Goal: Navigation & Orientation: Find specific page/section

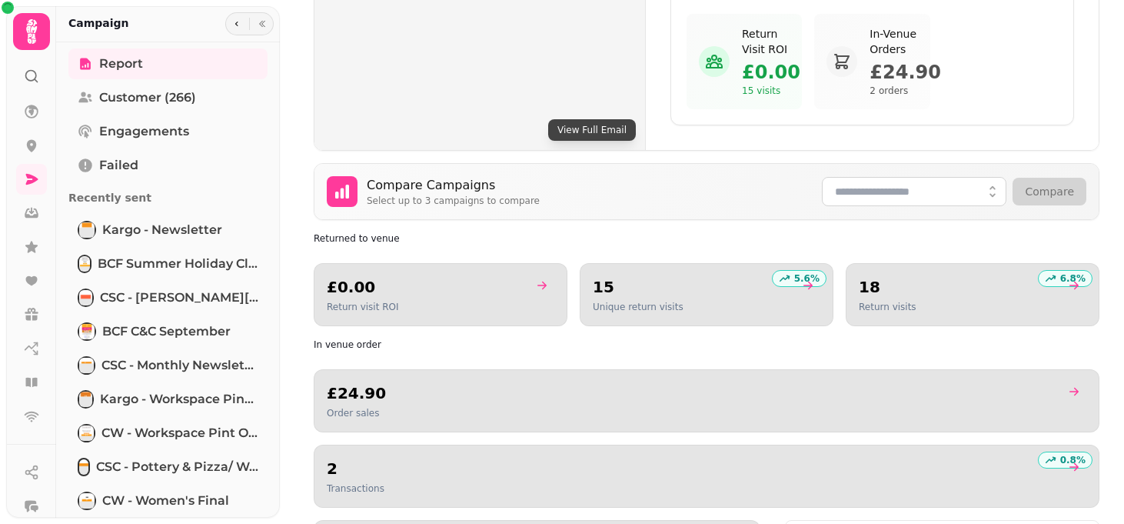
scroll to position [826, 0]
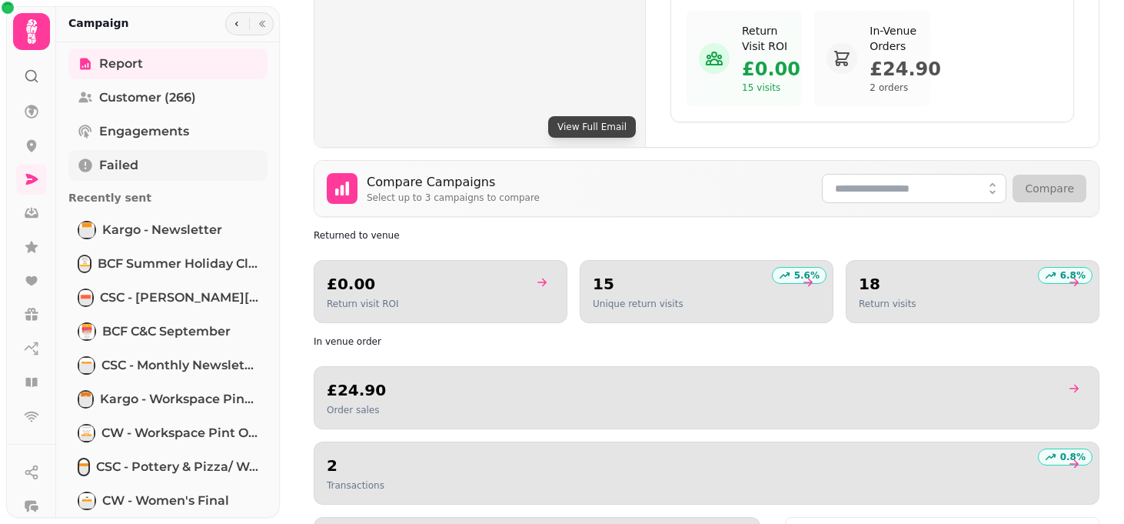
click at [219, 156] on link "Failed" at bounding box center [167, 165] width 199 height 31
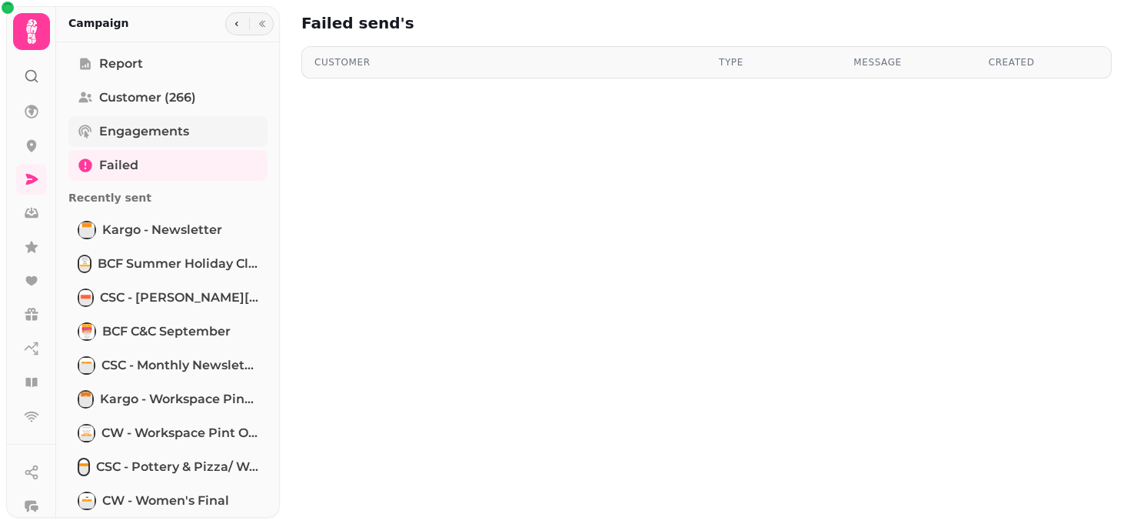
click at [208, 128] on link "Engagements" at bounding box center [167, 131] width 199 height 31
select select "**"
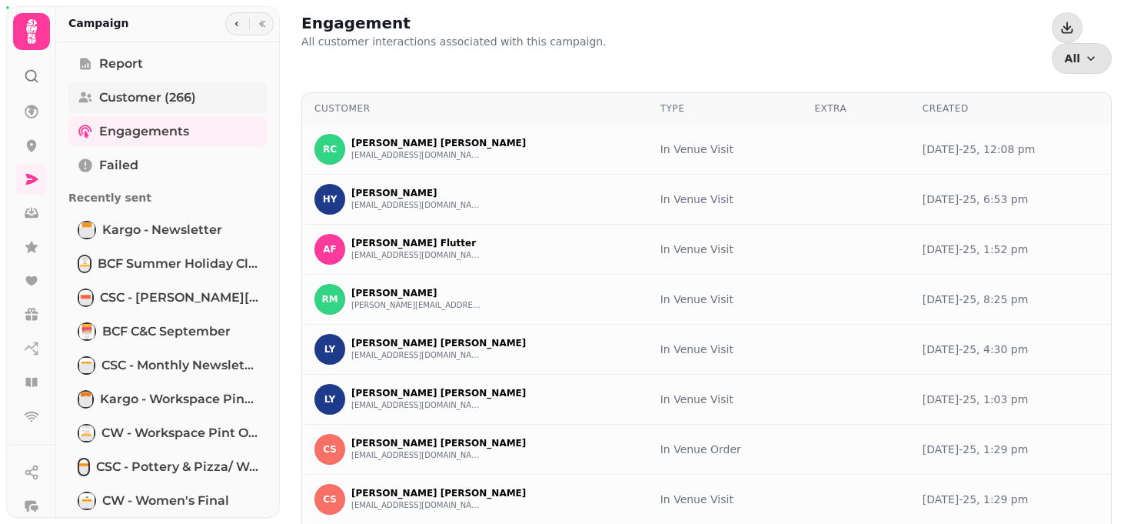
click at [204, 102] on link "Customer (266)" at bounding box center [167, 97] width 199 height 31
select select "**"
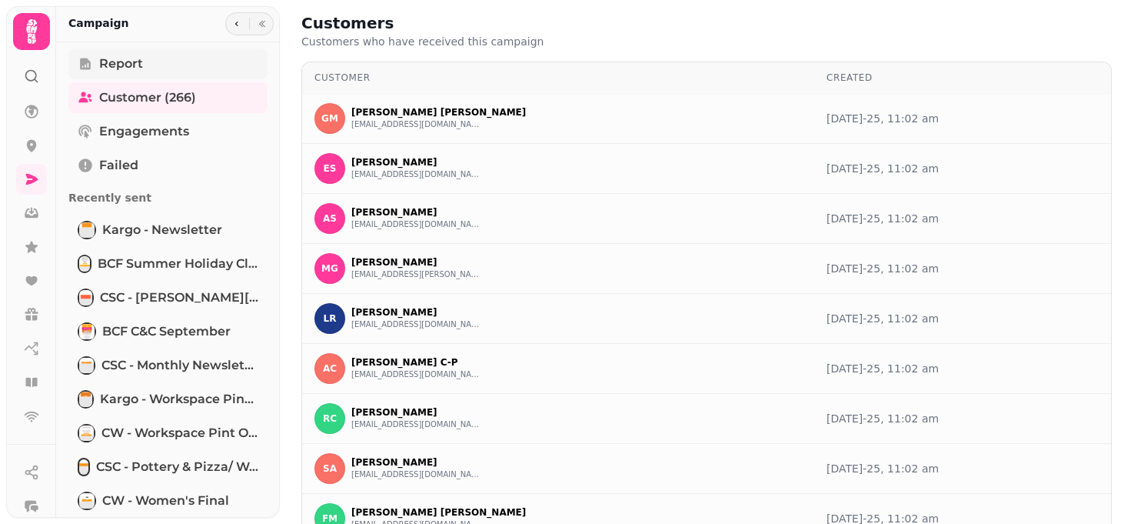
click at [199, 72] on link "Report" at bounding box center [167, 63] width 199 height 31
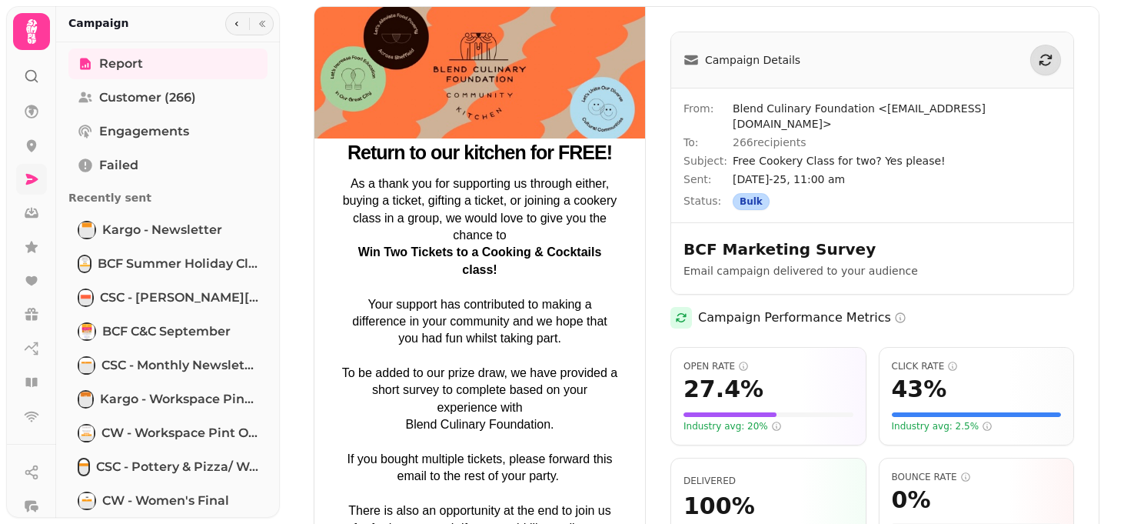
click at [30, 175] on icon at bounding box center [32, 179] width 12 height 11
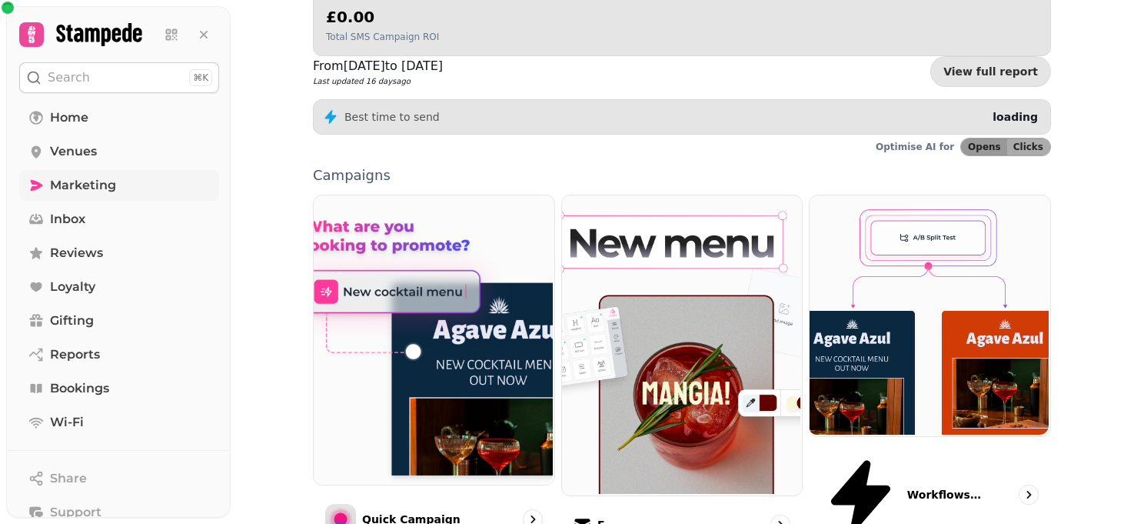
scroll to position [372, 0]
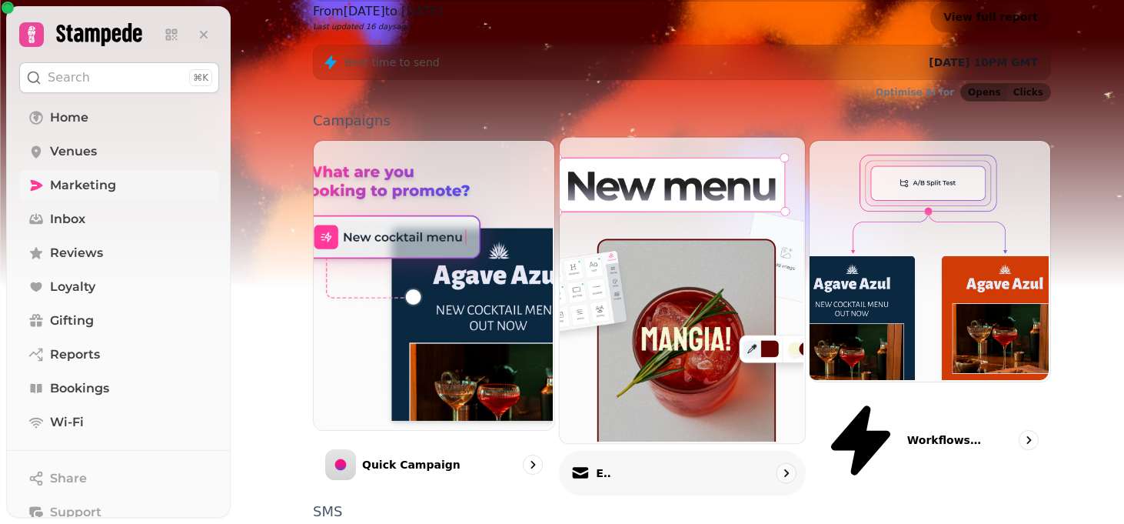
click at [609, 451] on div "Email" at bounding box center [682, 473] width 247 height 45
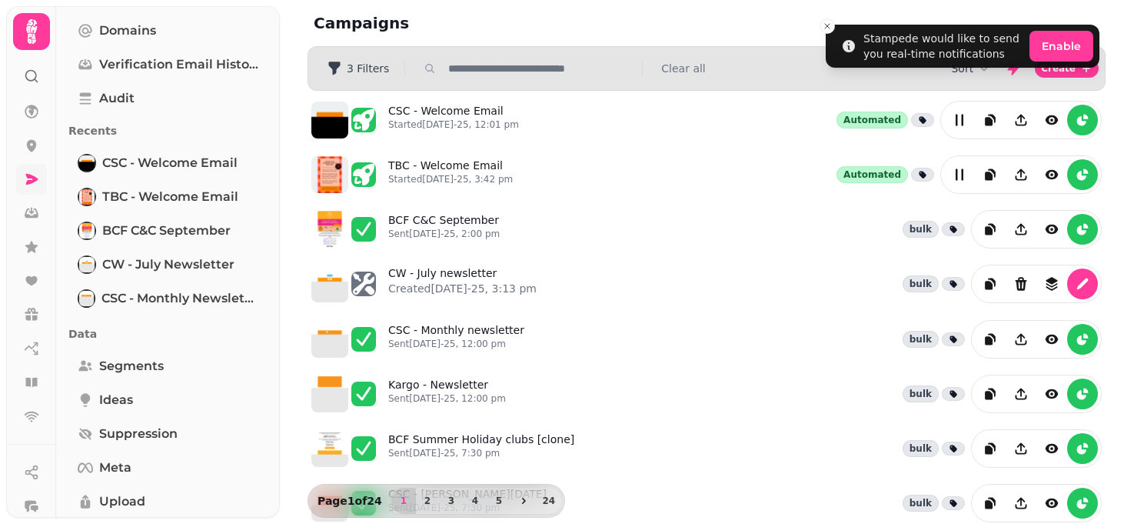
scroll to position [226, 0]
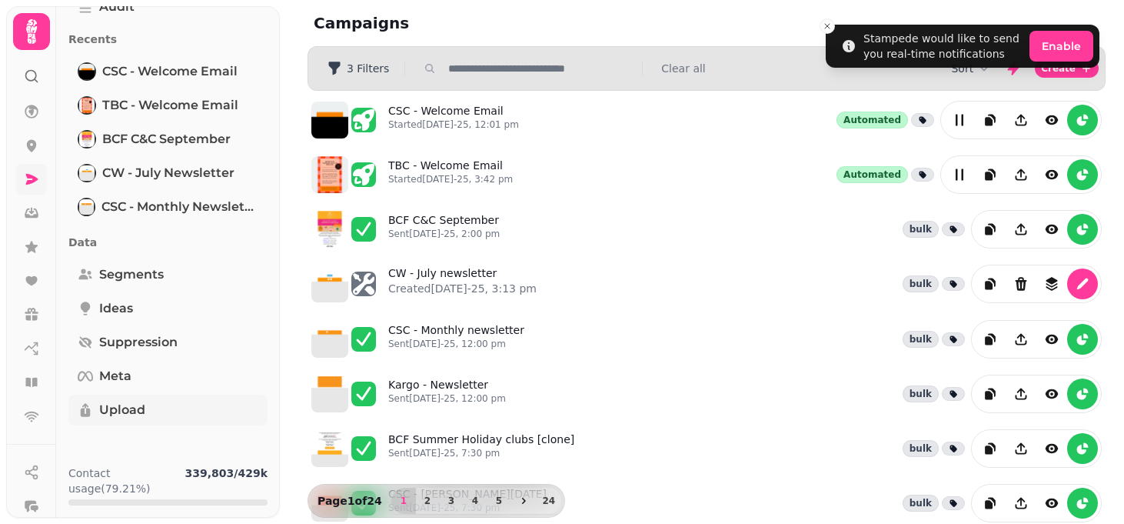
click at [128, 411] on span "Upload" at bounding box center [122, 410] width 46 height 18
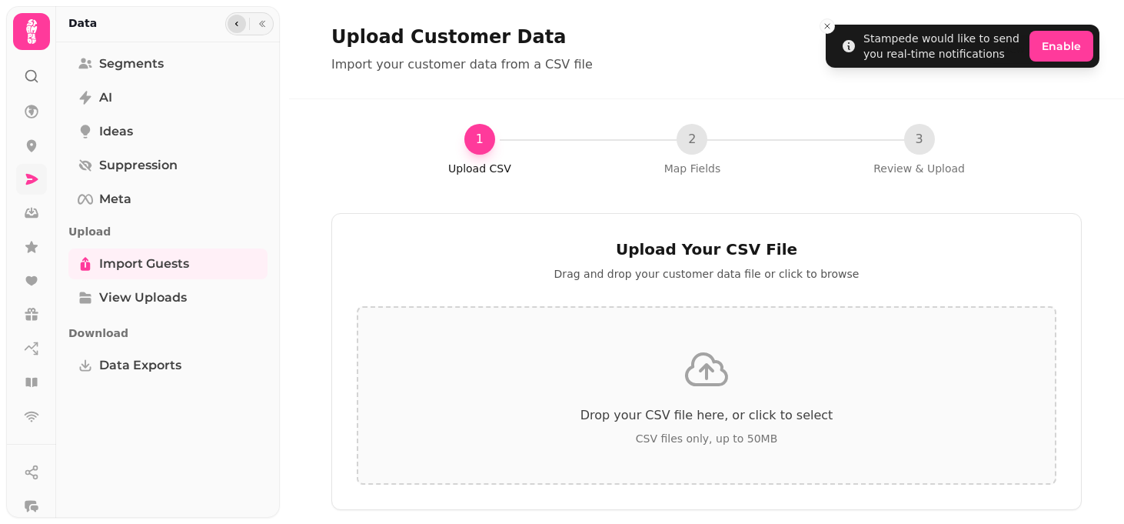
click at [235, 19] on icon "button" at bounding box center [236, 23] width 9 height 9
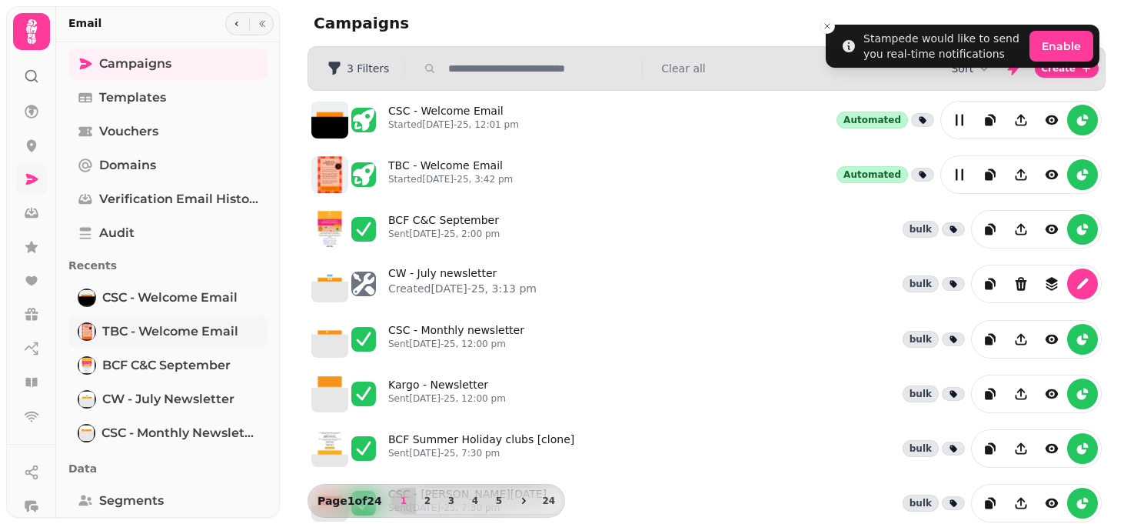
scroll to position [226, 0]
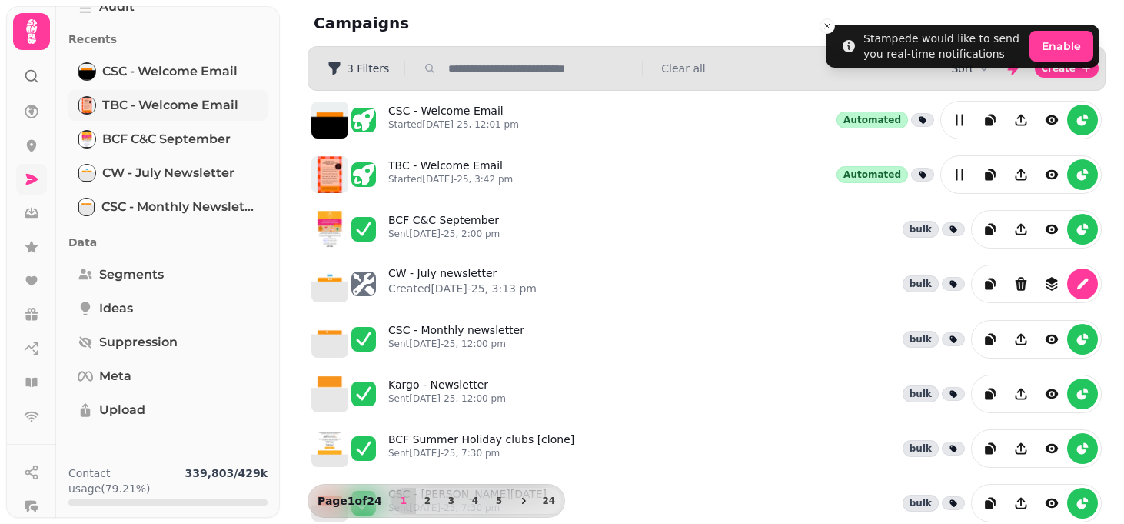
click at [135, 322] on link "Ideas" at bounding box center [167, 308] width 199 height 31
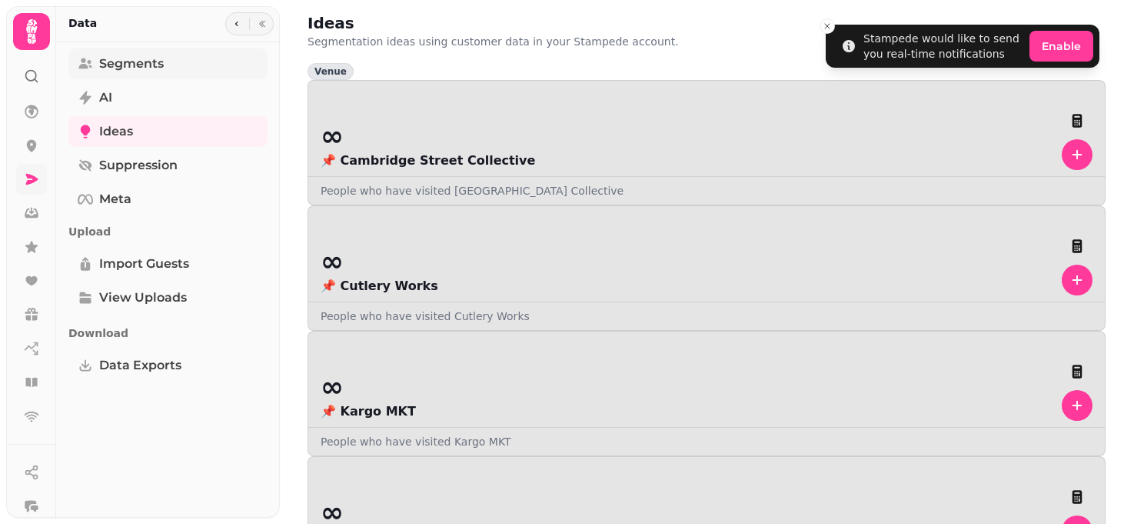
click at [137, 55] on span "Segments" at bounding box center [131, 64] width 65 height 18
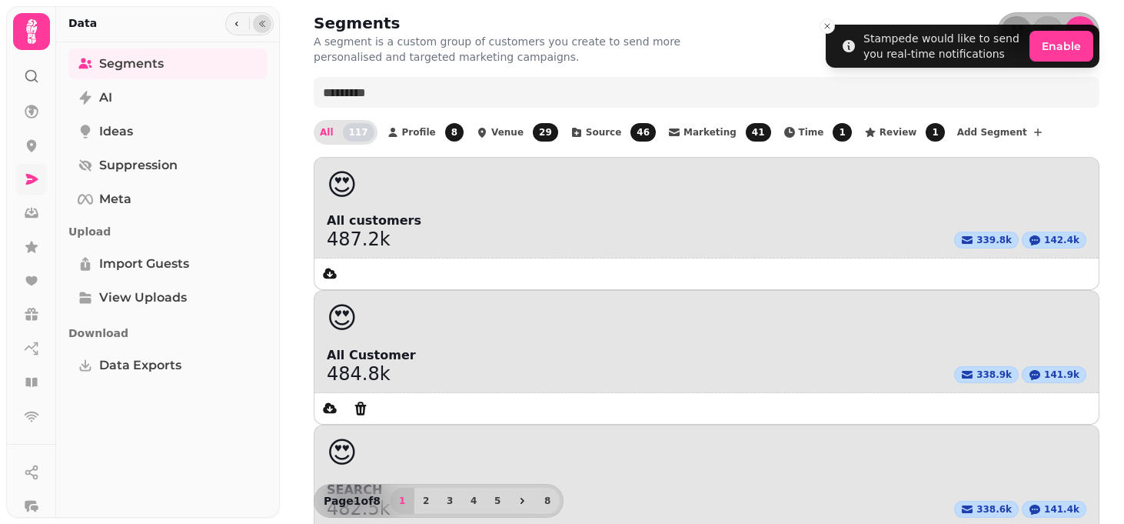
click at [262, 28] on button "button" at bounding box center [262, 24] width 18 height 18
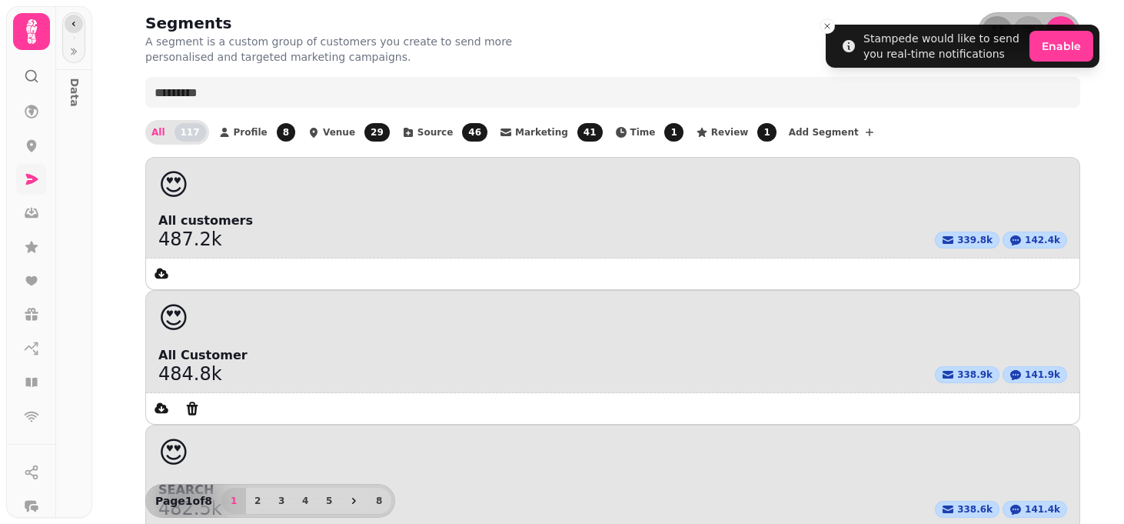
click at [72, 23] on icon "button" at bounding box center [73, 23] width 9 height 9
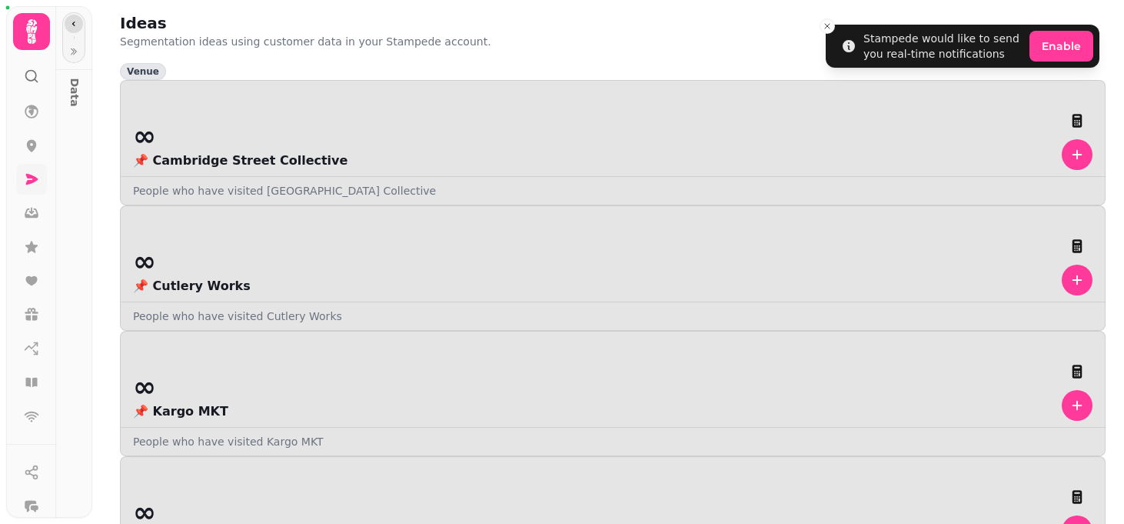
click at [77, 27] on icon "button" at bounding box center [73, 23] width 9 height 9
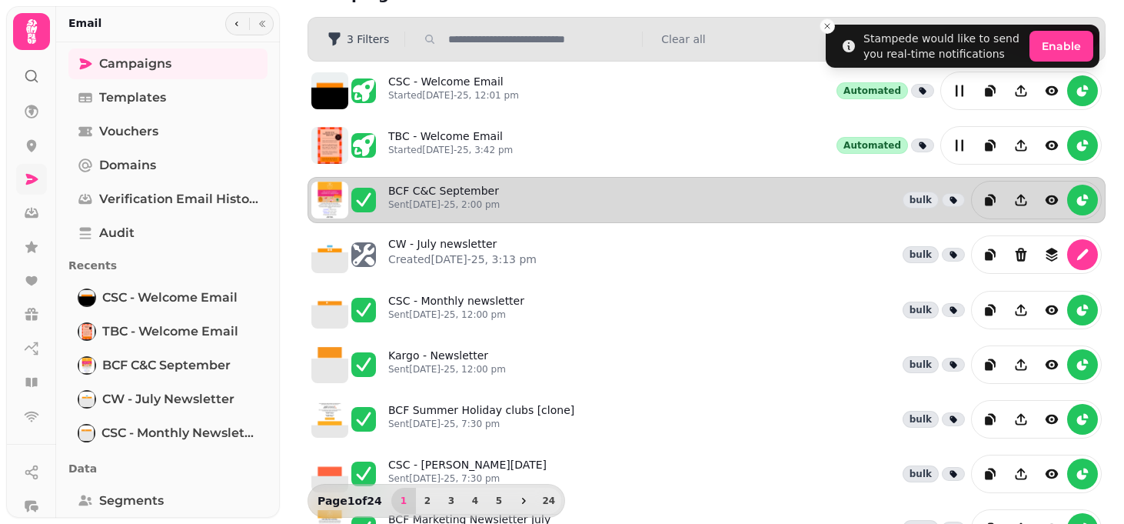
scroll to position [35, 0]
